Goal: Transaction & Acquisition: Purchase product/service

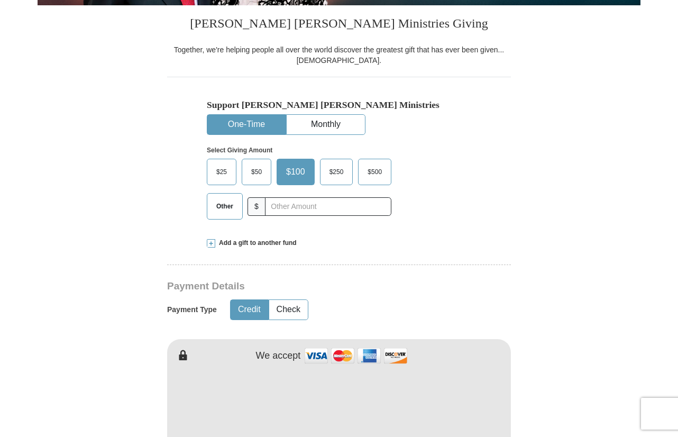
scroll to position [326, 0]
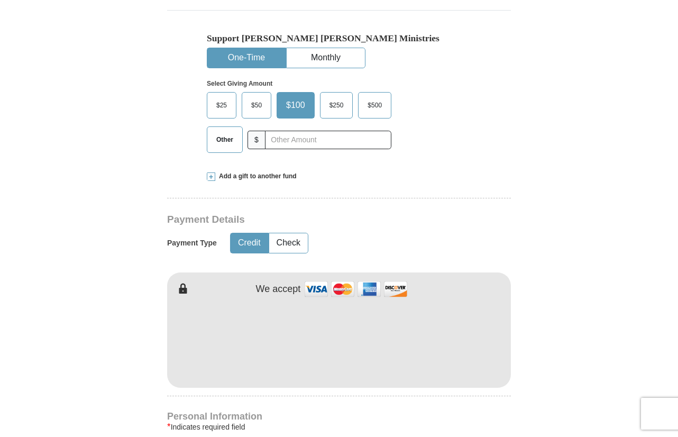
click at [232, 134] on span "Other" at bounding box center [225, 140] width 28 height 16
click at [0, 0] on input "Other" at bounding box center [0, 0] width 0 height 0
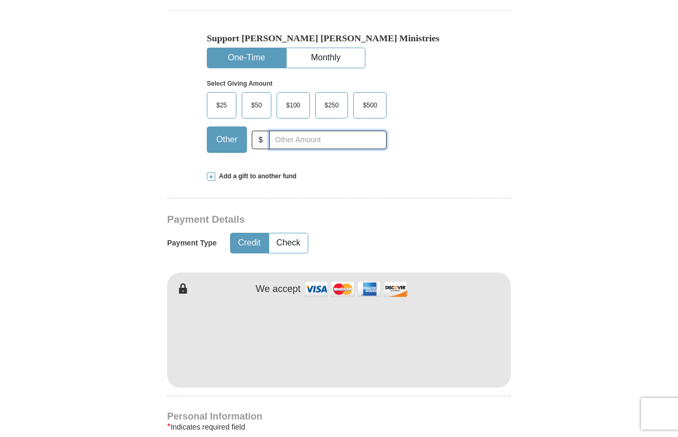
click at [289, 137] on input "text" at bounding box center [327, 140] width 117 height 19
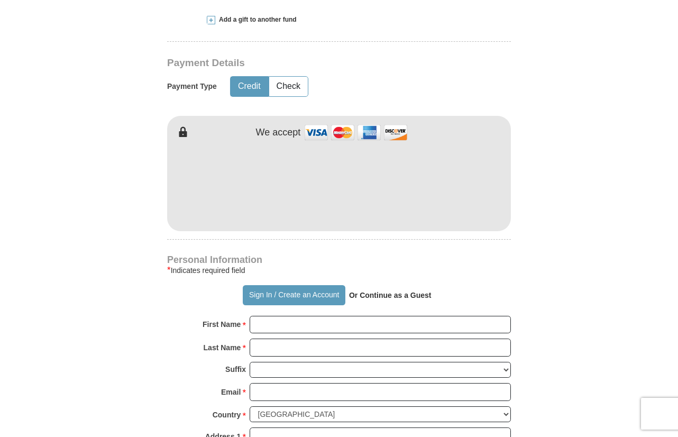
scroll to position [490, 0]
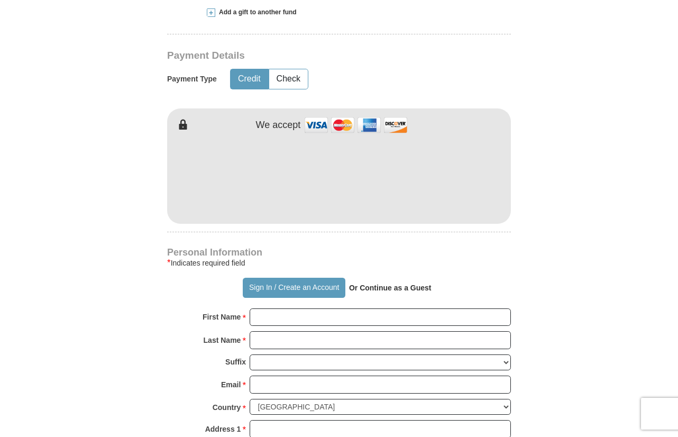
type input "58.00"
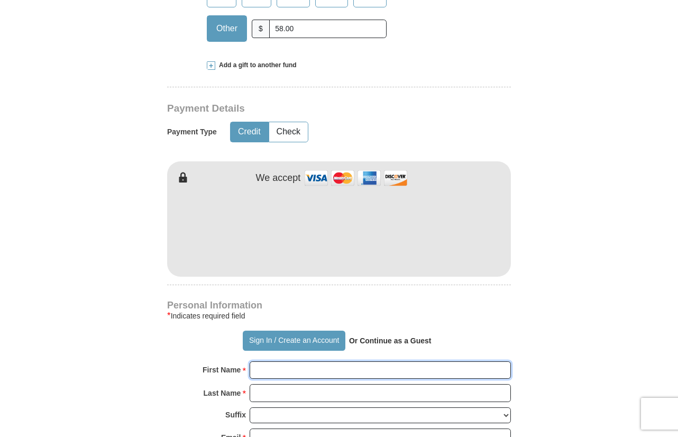
drag, startPoint x: 286, startPoint y: 372, endPoint x: 264, endPoint y: 373, distance: 22.2
click at [264, 373] on input "First Name *" at bounding box center [380, 370] width 261 height 18
type input "[PERSON_NAME]"
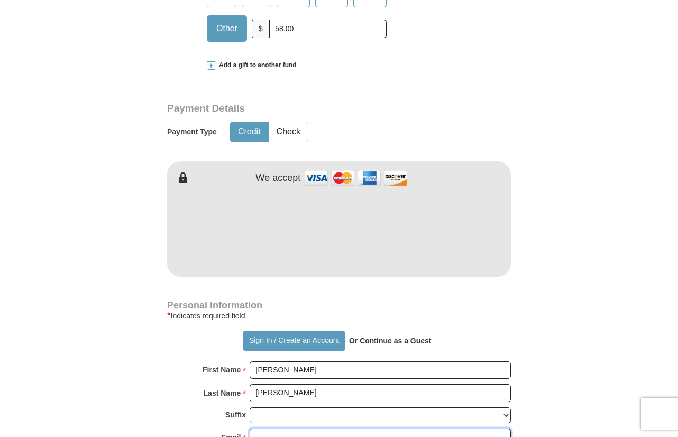
type input "[EMAIL_ADDRESS][DOMAIN_NAME]"
type input "[STREET_ADDRESS]"
type input "Austin"
select select "[GEOGRAPHIC_DATA]"
type input "78753"
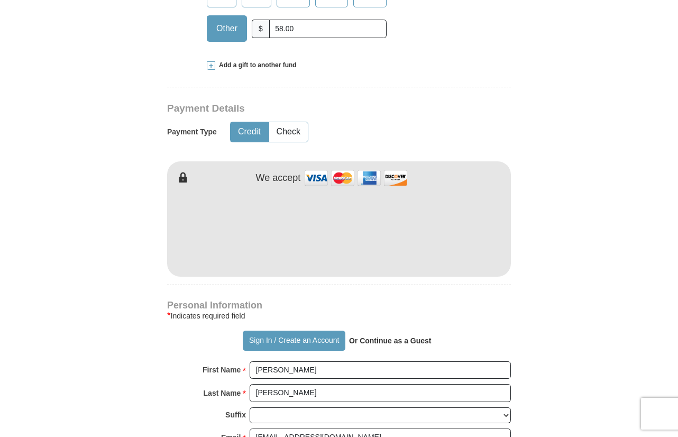
type input "5124609623"
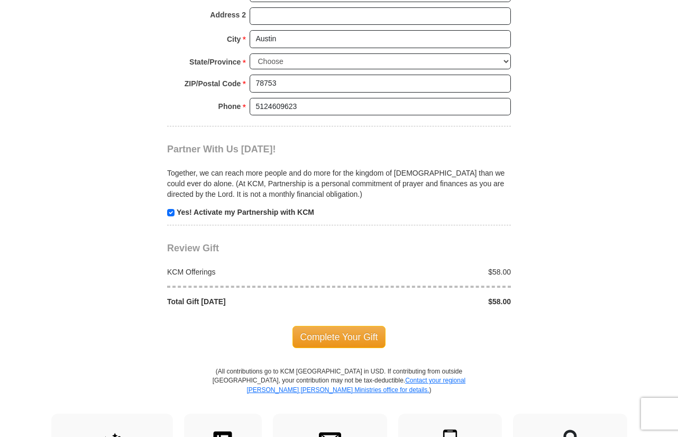
scroll to position [929, 0]
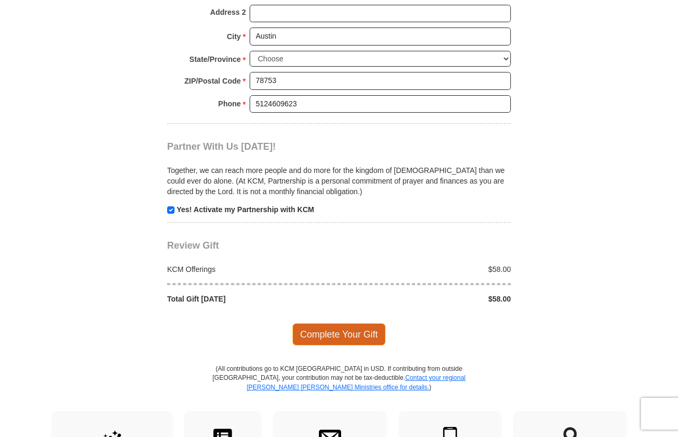
click at [325, 332] on span "Complete Your Gift" at bounding box center [340, 334] width 94 height 22
